Goal: Information Seeking & Learning: Learn about a topic

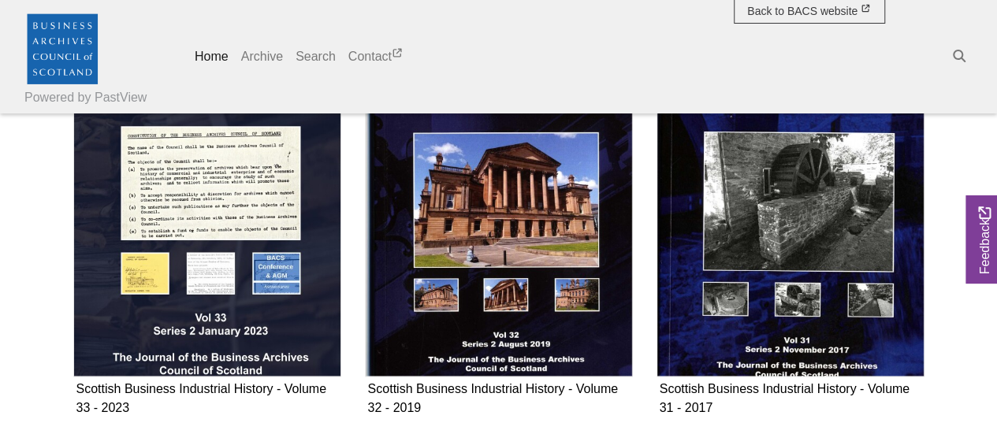
scroll to position [1009, 0]
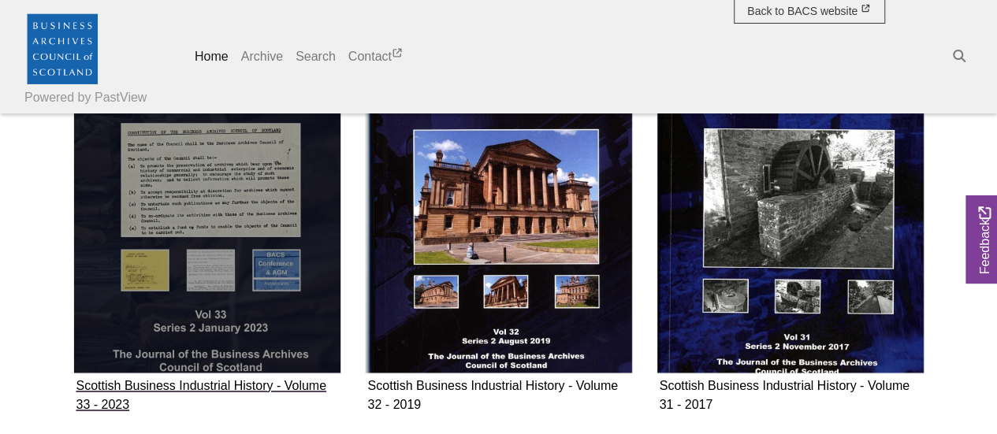
click at [199, 155] on img "Subcollection" at bounding box center [207, 202] width 268 height 343
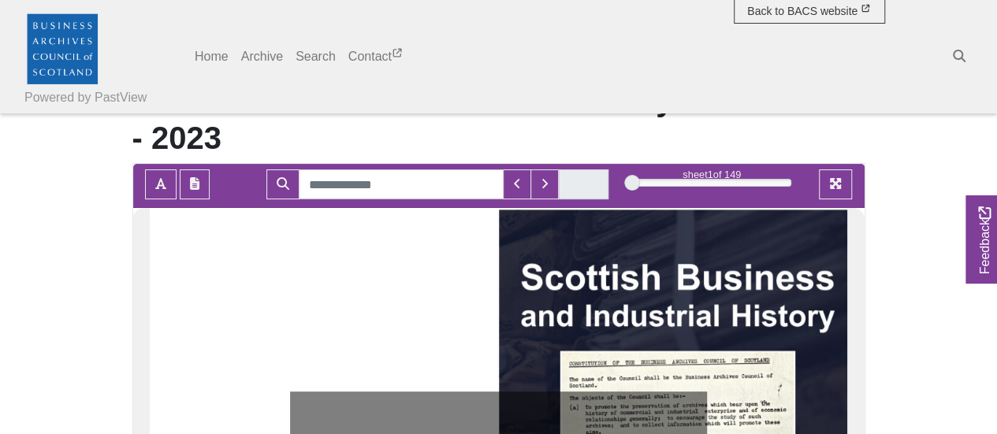
scroll to position [99, 0]
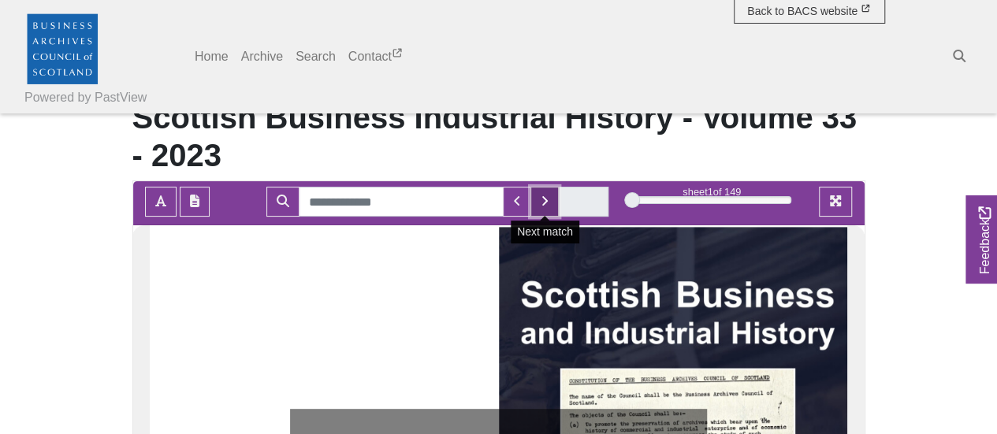
click at [549, 203] on icon "Next Match" at bounding box center [545, 201] width 8 height 13
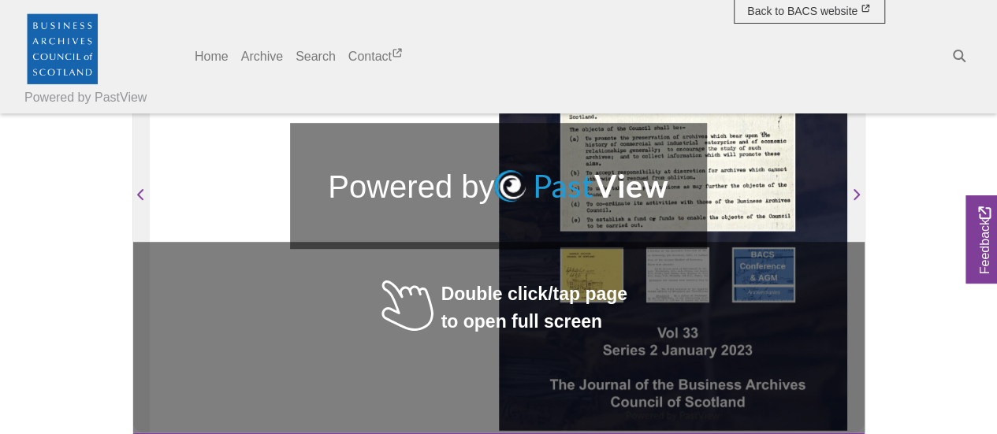
scroll to position [383, 0]
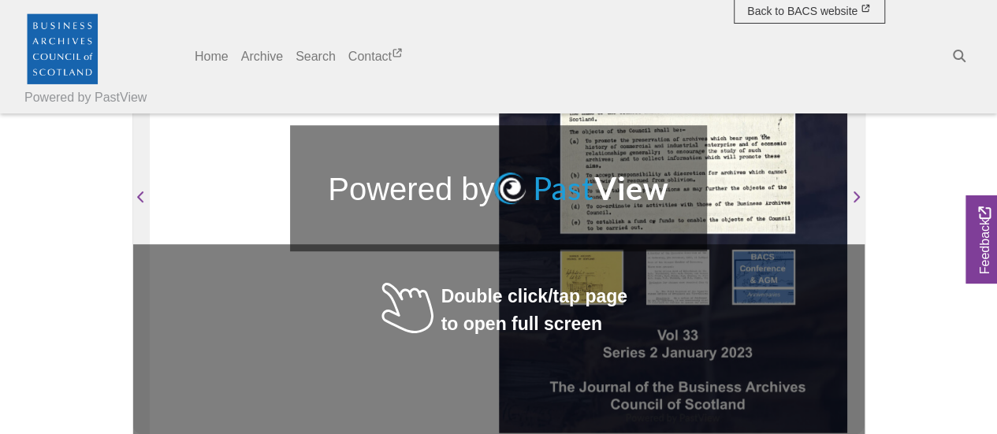
click at [586, 296] on div at bounding box center [673, 188] width 348 height 493
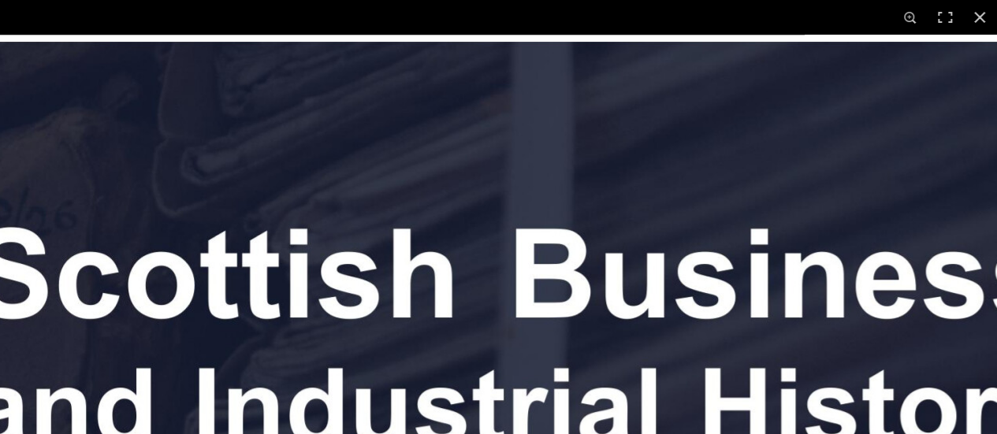
scroll to position [1037, 0]
click at [944, 13] on button at bounding box center [945, 17] width 35 height 35
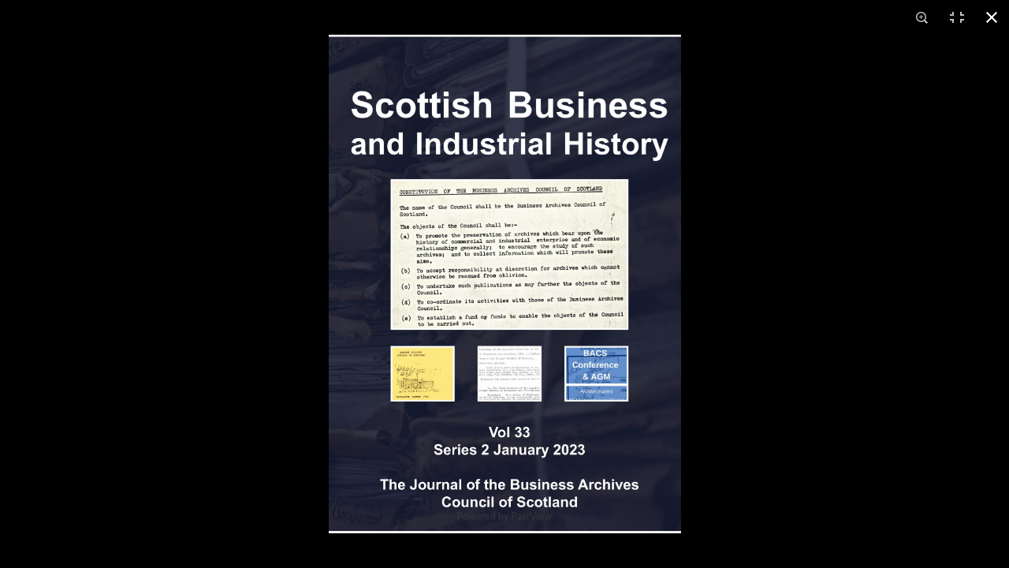
scroll to position [817, 0]
click at [684, 273] on div at bounding box center [833, 319] width 1009 height 568
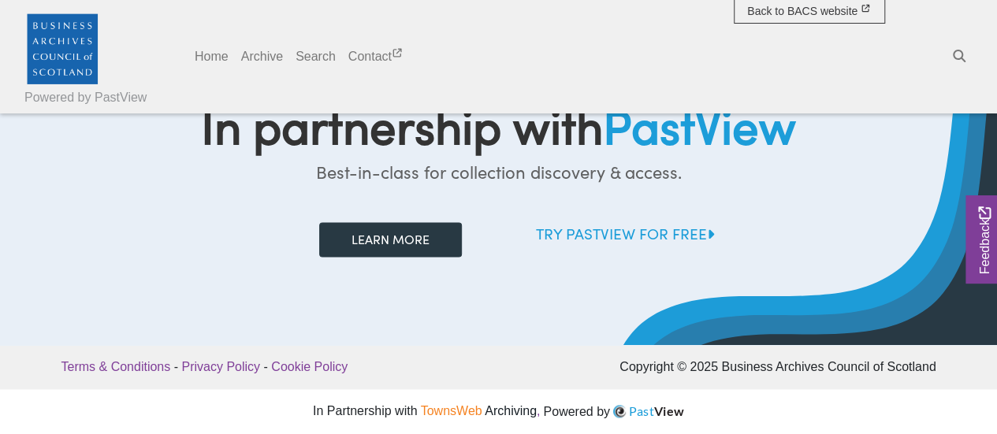
scroll to position [1037, 0]
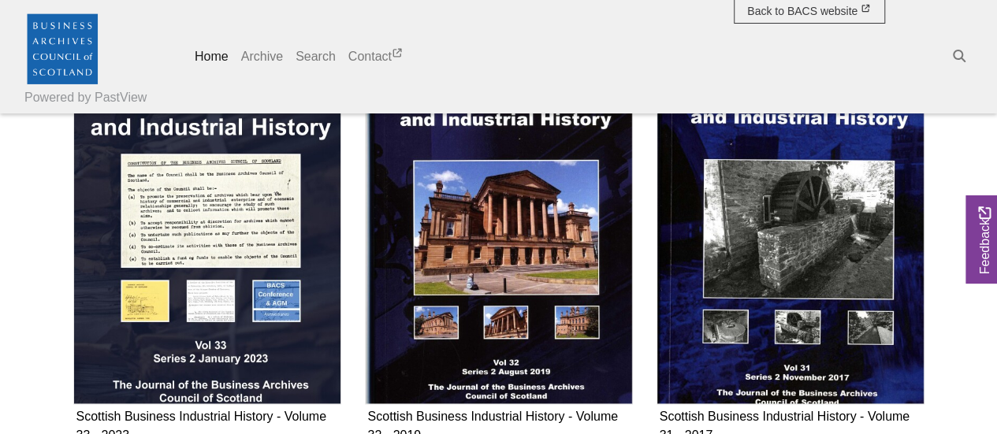
scroll to position [981, 0]
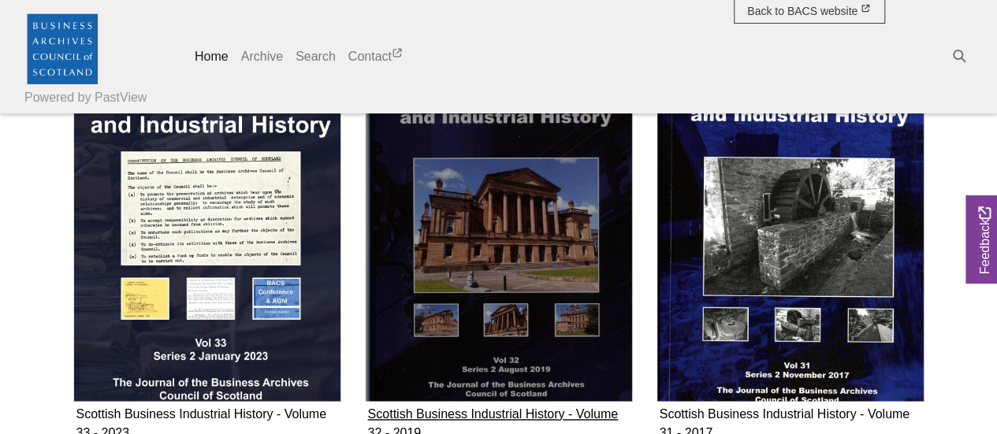
click at [527, 185] on img "Subcollection" at bounding box center [499, 230] width 268 height 343
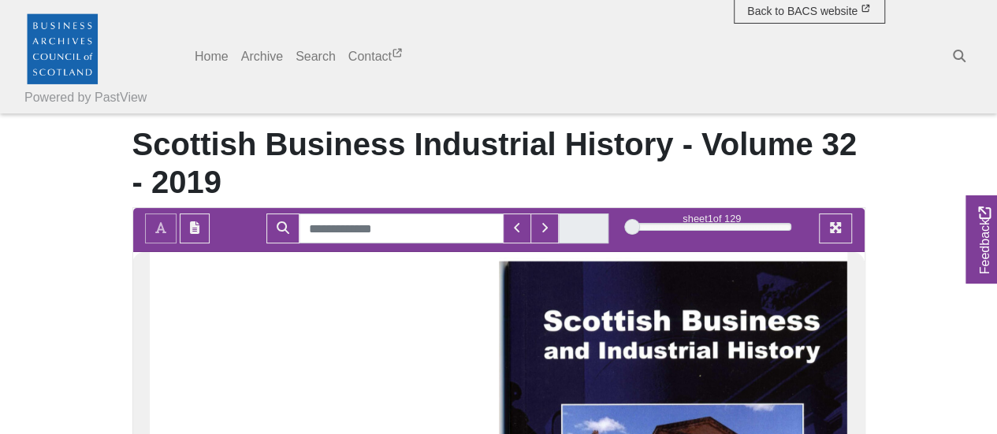
scroll to position [80, 0]
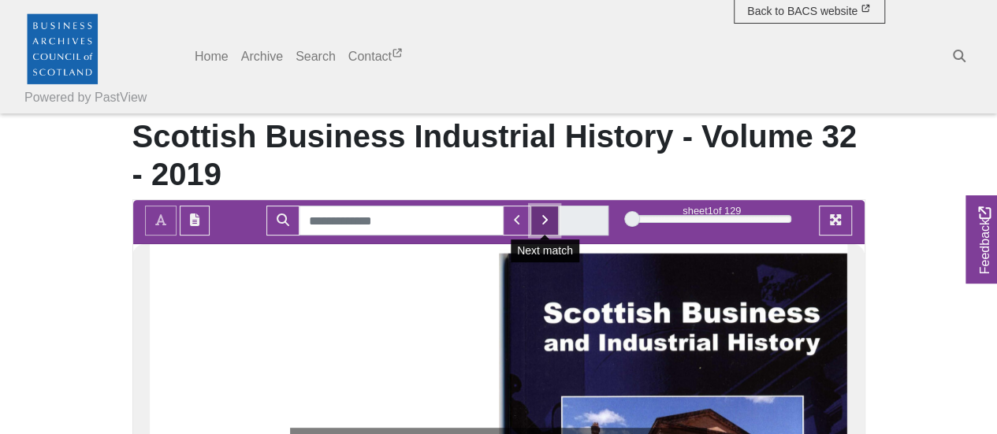
click at [545, 225] on icon "Next Match" at bounding box center [545, 220] width 8 height 13
click at [545, 214] on icon "Next Match" at bounding box center [545, 220] width 8 height 13
click at [632, 214] on div at bounding box center [632, 219] width 16 height 16
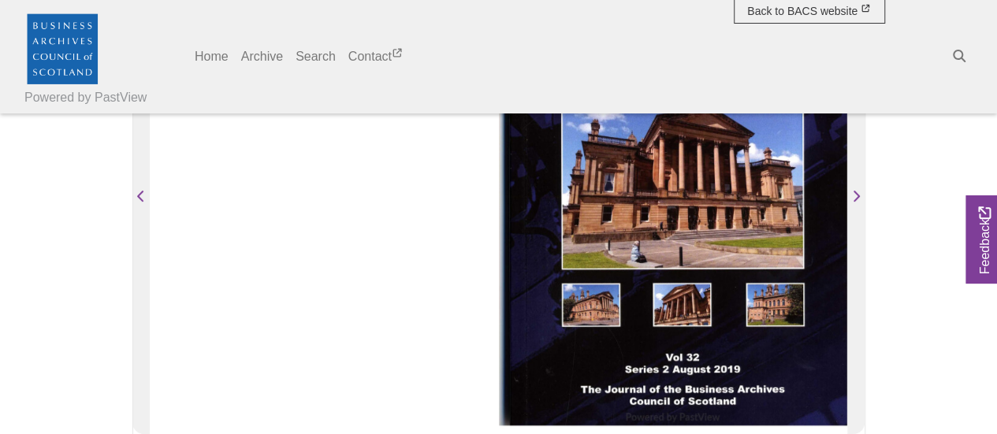
scroll to position [367, 0]
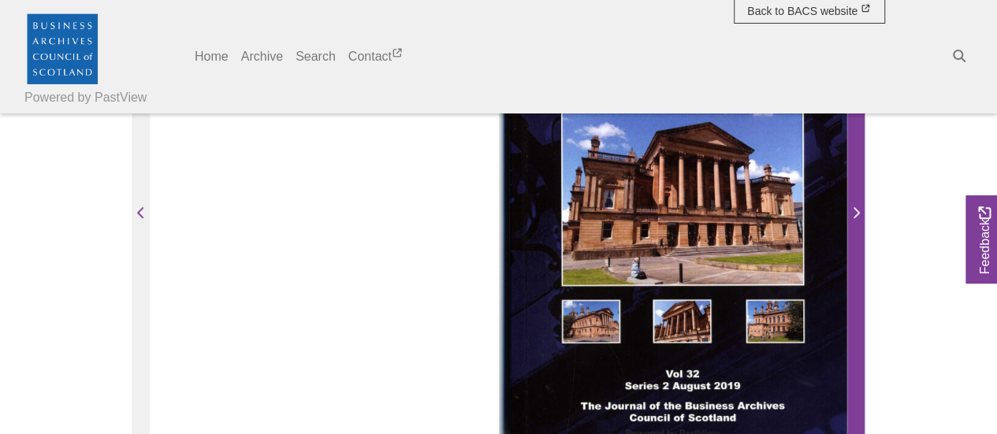
click at [858, 210] on icon "Next Page" at bounding box center [856, 213] width 8 height 13
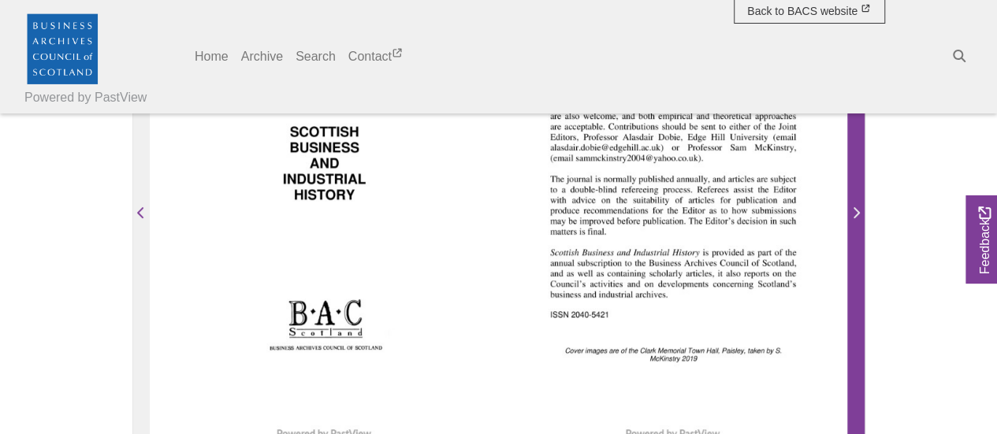
click at [858, 210] on icon "Next Page" at bounding box center [856, 213] width 8 height 13
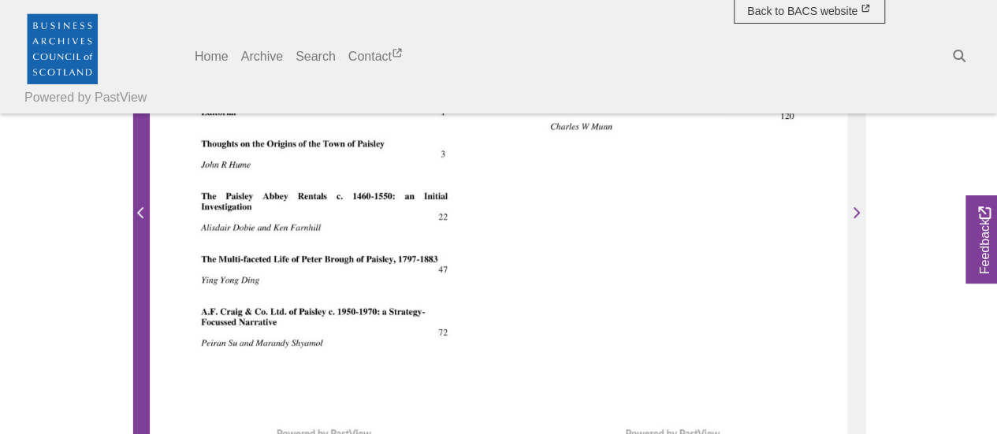
click at [143, 210] on icon "Previous Page" at bounding box center [141, 213] width 8 height 13
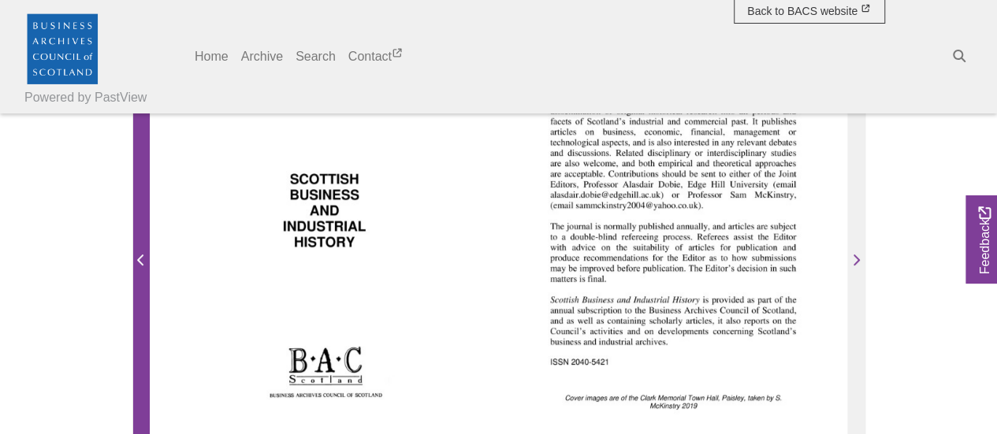
scroll to position [368, 0]
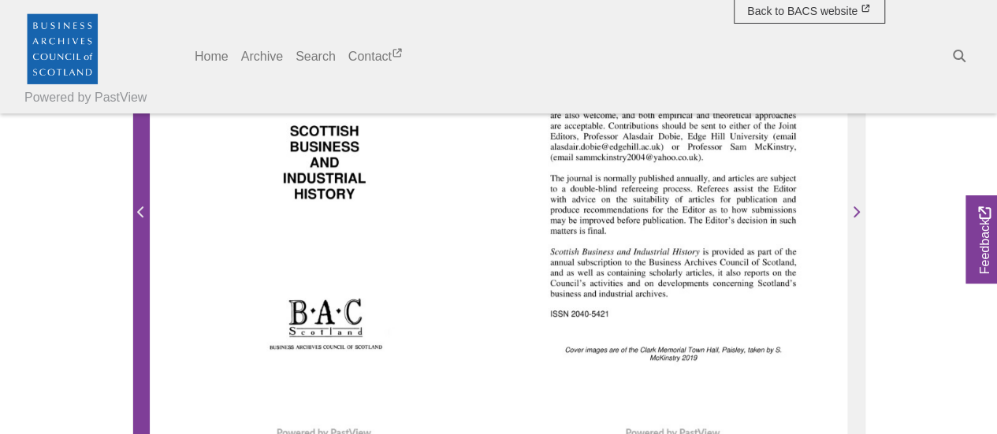
click at [141, 210] on icon "Previous Page" at bounding box center [141, 212] width 8 height 13
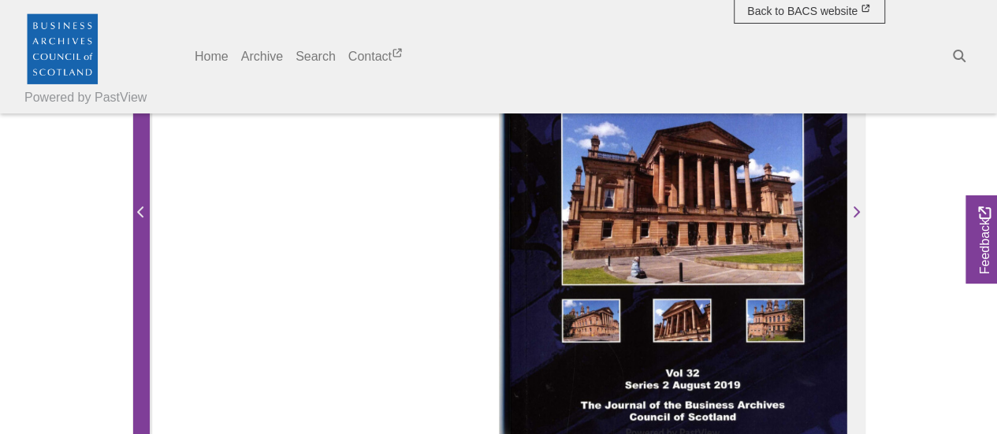
click at [137, 214] on icon "Previous Page" at bounding box center [141, 212] width 8 height 13
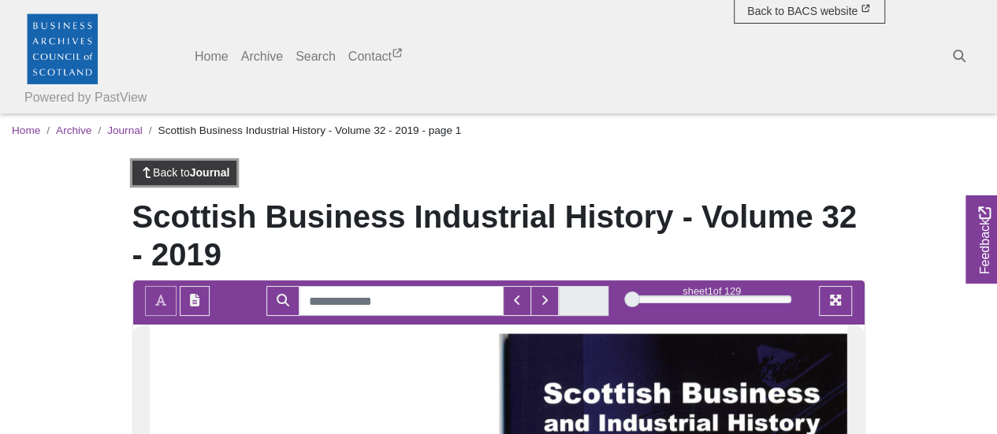
click at [182, 173] on link "Back to Journal" at bounding box center [184, 173] width 105 height 24
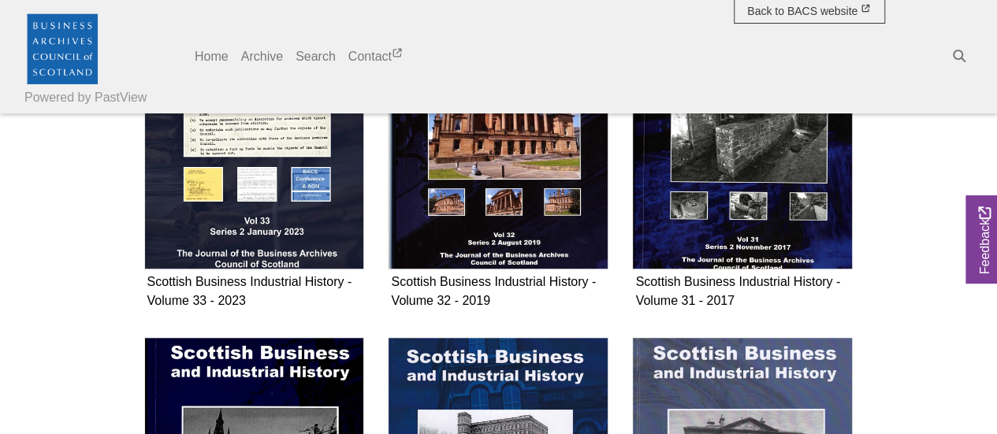
scroll to position [304, 0]
